Goal: Transaction & Acquisition: Subscribe to service/newsletter

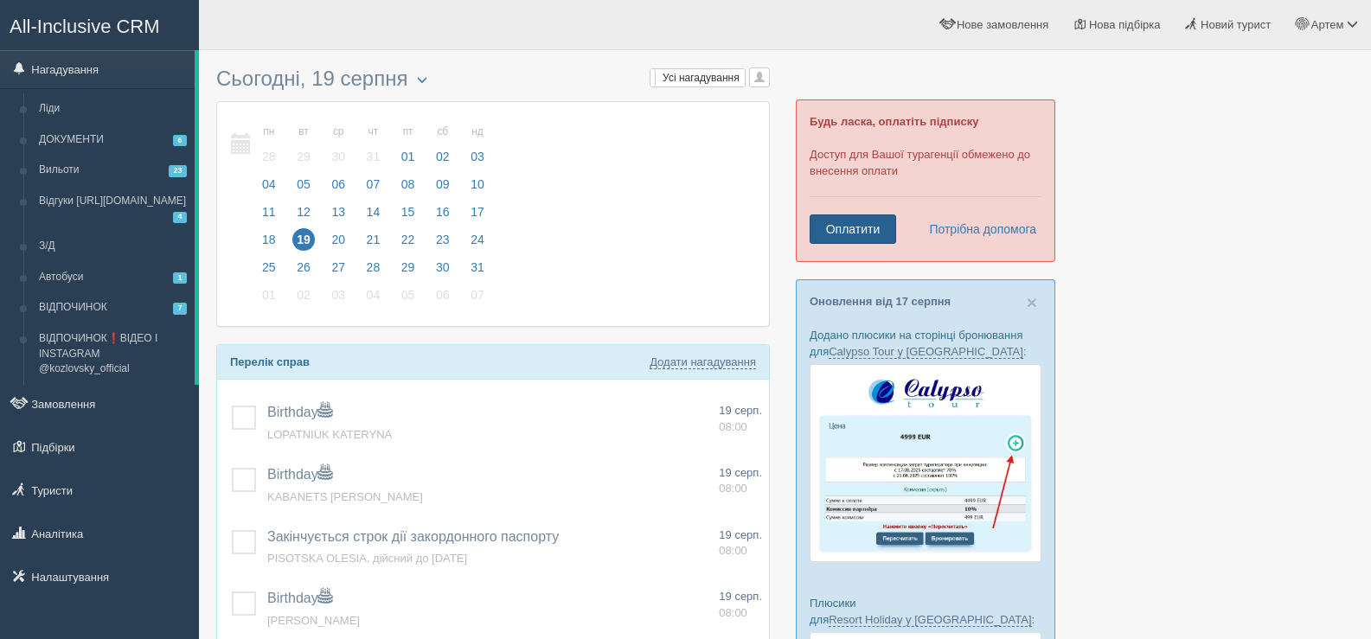
click at [856, 234] on link "Оплатити" at bounding box center [853, 229] width 87 height 29
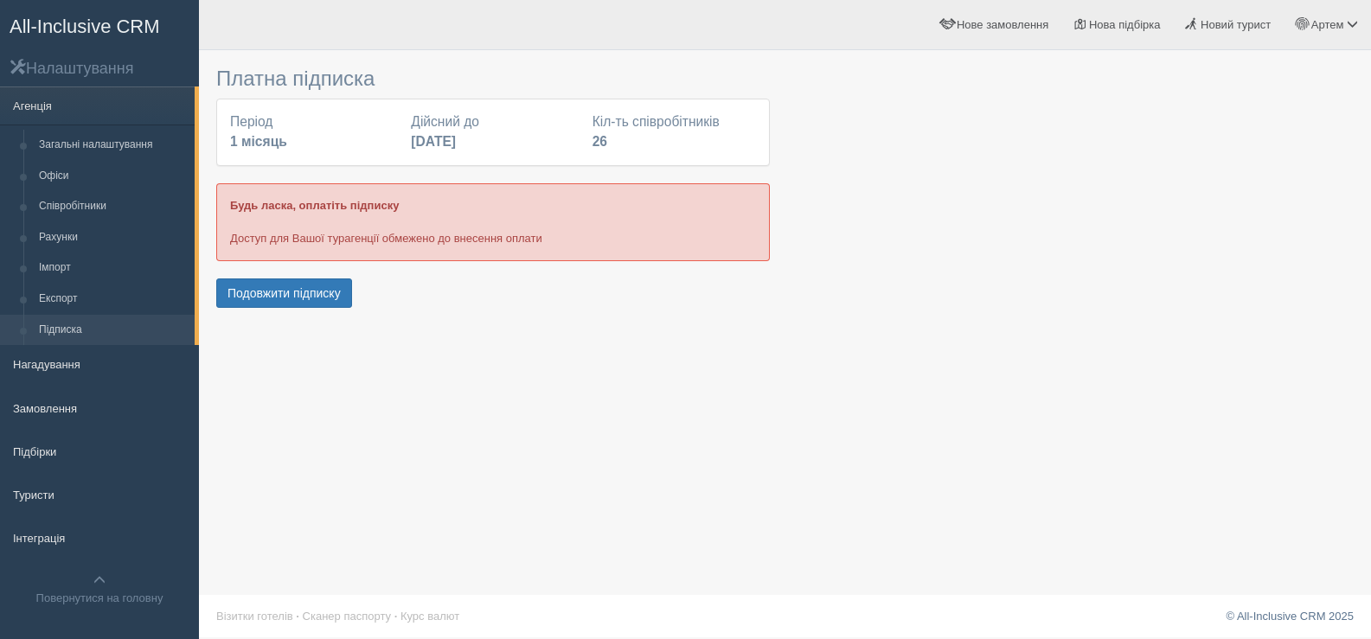
click at [253, 144] on b "1 місяць" at bounding box center [258, 141] width 57 height 15
click at [267, 294] on button "Подовжити підписку" at bounding box center [284, 293] width 136 height 29
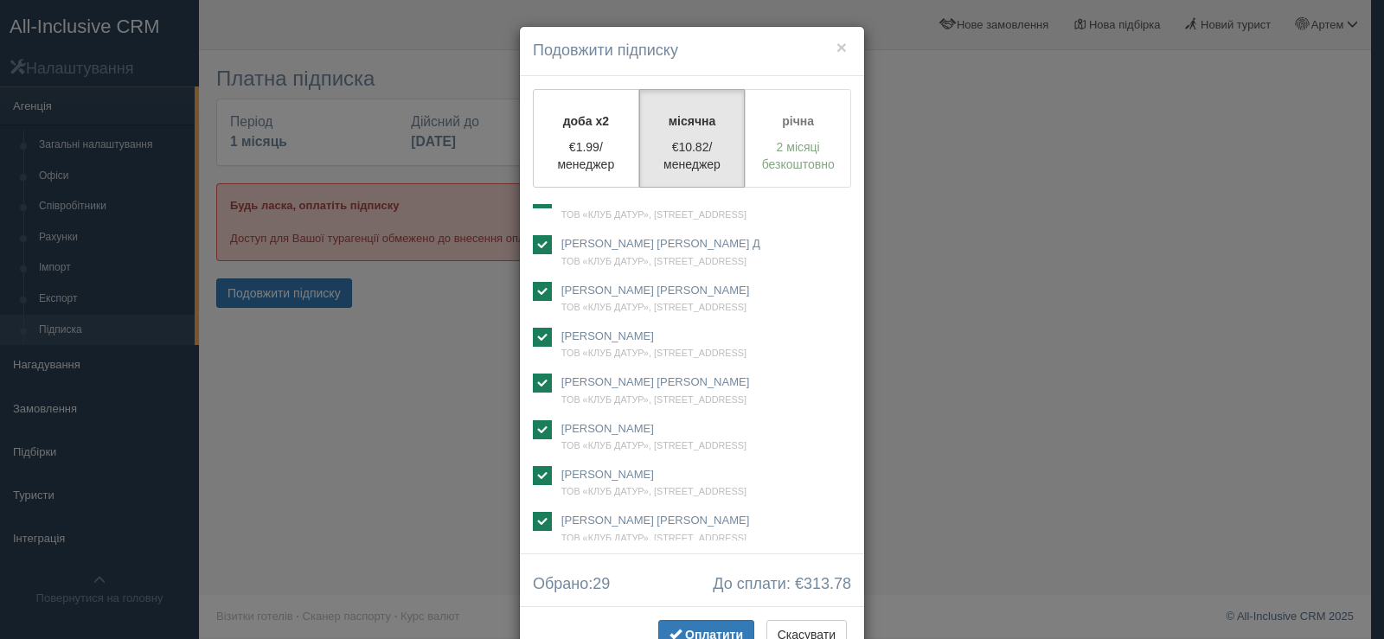
scroll to position [55, 0]
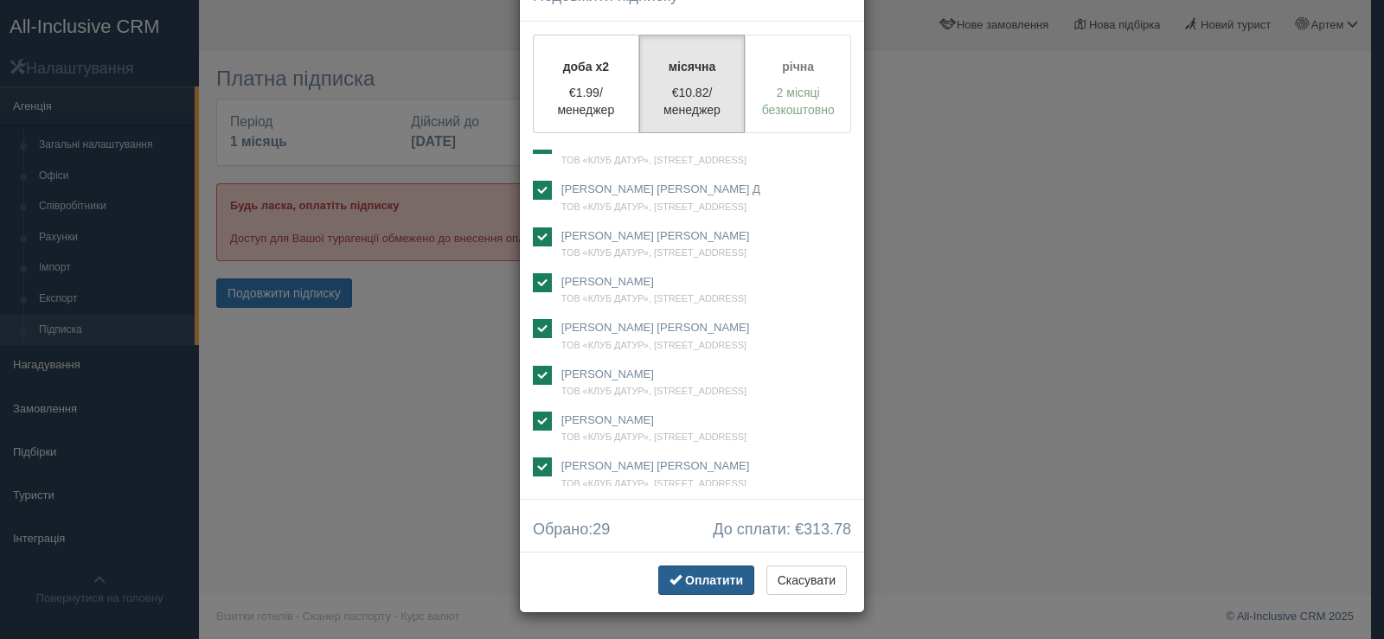
click at [706, 585] on span "Оплатити" at bounding box center [714, 581] width 58 height 14
